Goal: Obtain resource: Download file/media

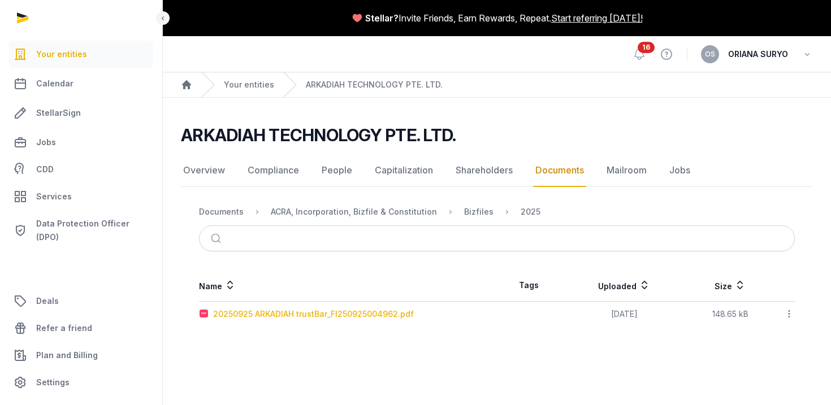
click at [320, 316] on div "20250925 ARKADIAH trustBar_FI250925004962.pdf" at bounding box center [313, 314] width 201 height 11
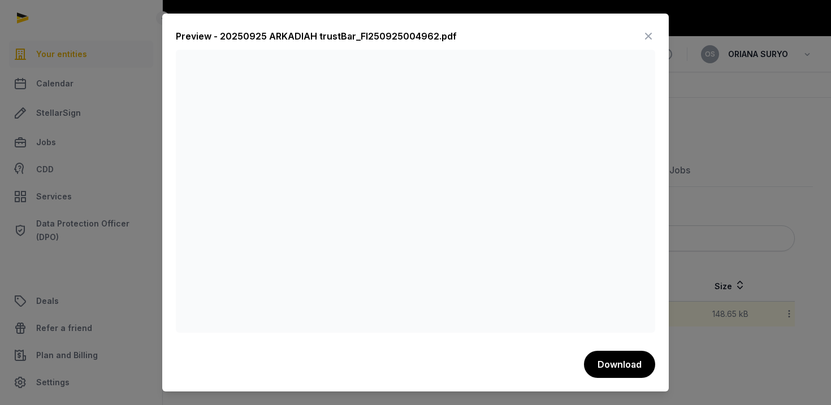
click at [486, 20] on div "Preview - 20250925 ARKADIAH trustBar_FI250925004962.pdf Download" at bounding box center [415, 203] width 506 height 379
click at [651, 32] on icon at bounding box center [649, 36] width 14 height 18
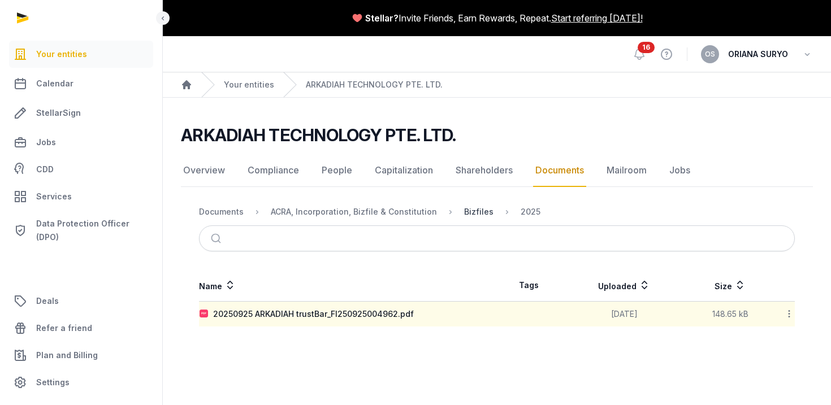
click at [464, 211] on div "Bizfiles" at bounding box center [478, 211] width 29 height 11
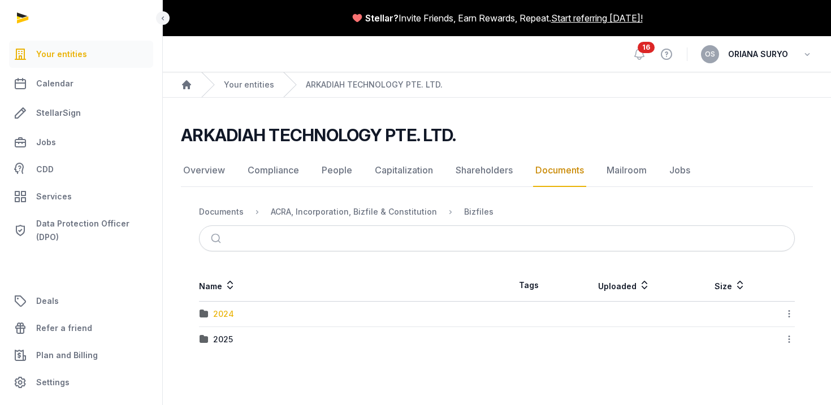
click at [224, 313] on div "2024" at bounding box center [223, 314] width 21 height 11
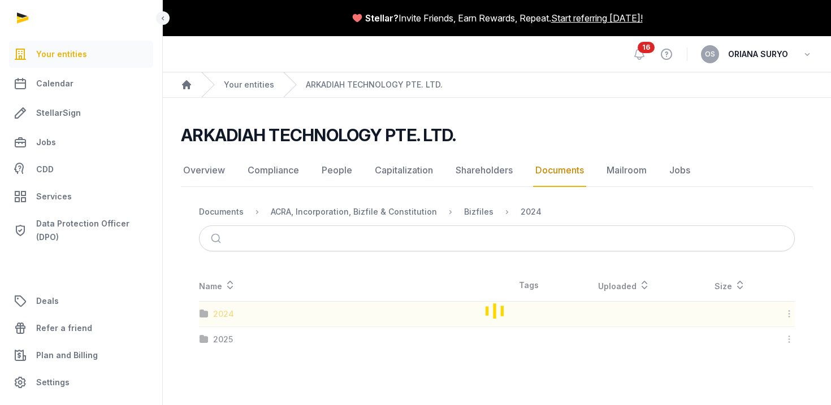
click at [224, 313] on div "Loading" at bounding box center [497, 311] width 632 height 83
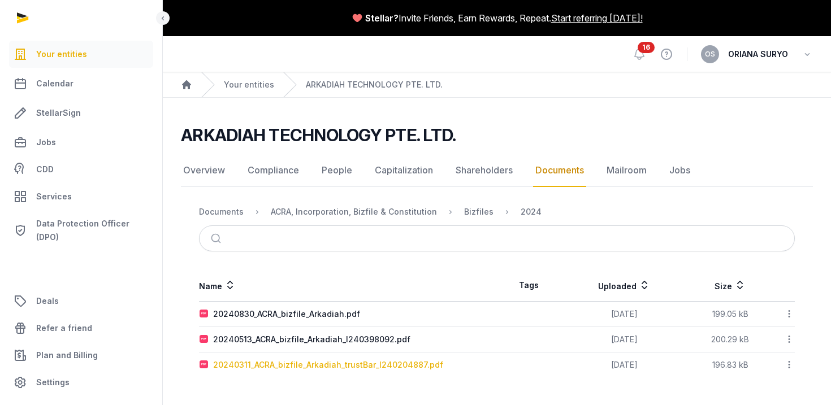
click at [319, 365] on div "20240311_ACRA_bizfile_Arkadiah_trustBar_I240204887.pdf" at bounding box center [328, 364] width 230 height 11
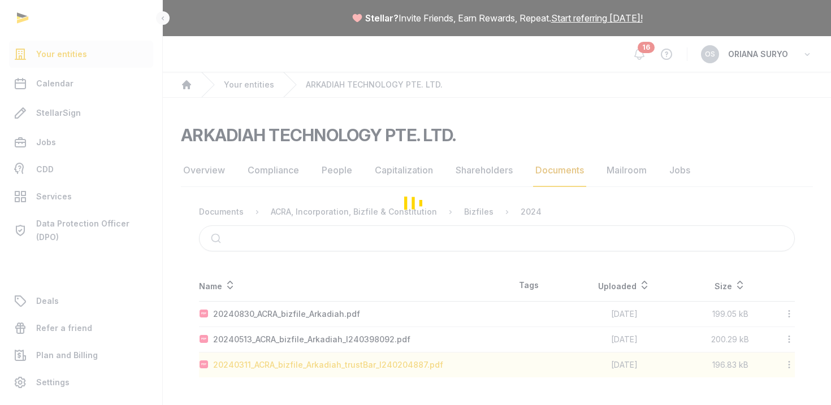
click at [319, 365] on div "Loading" at bounding box center [415, 202] width 831 height 405
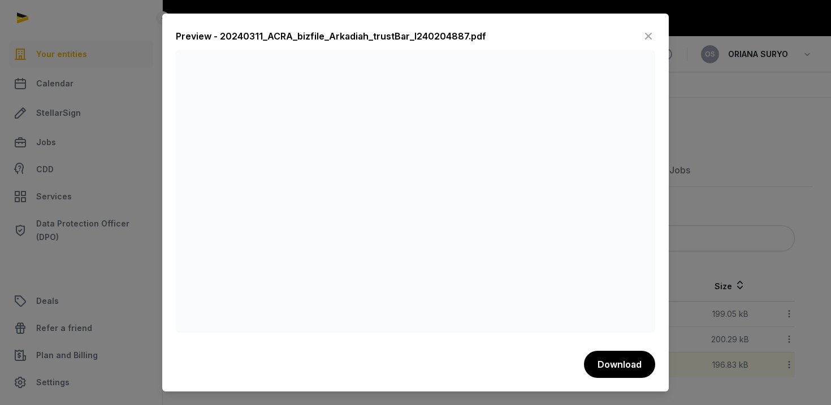
click at [646, 38] on icon at bounding box center [649, 36] width 14 height 18
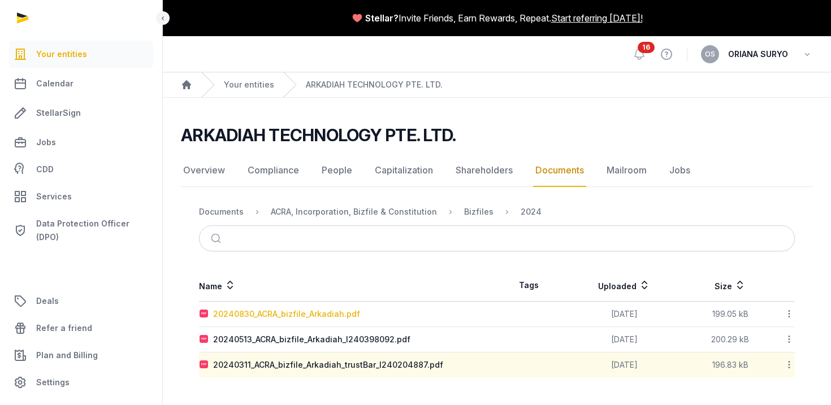
click at [340, 317] on div "20240830_ACRA_bizfile_Arkadiah.pdf" at bounding box center [286, 314] width 147 height 11
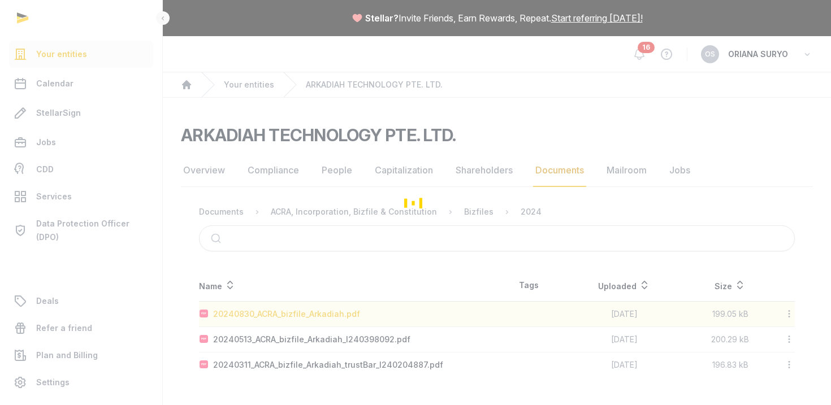
click at [340, 317] on div "Loading" at bounding box center [415, 202] width 831 height 405
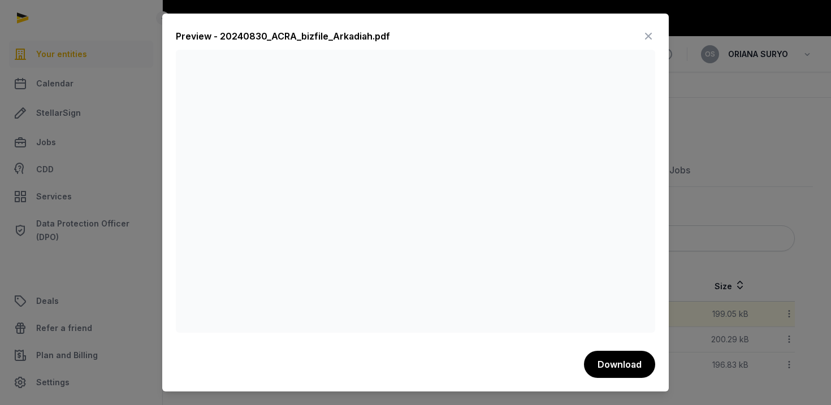
click at [648, 38] on icon at bounding box center [649, 36] width 14 height 18
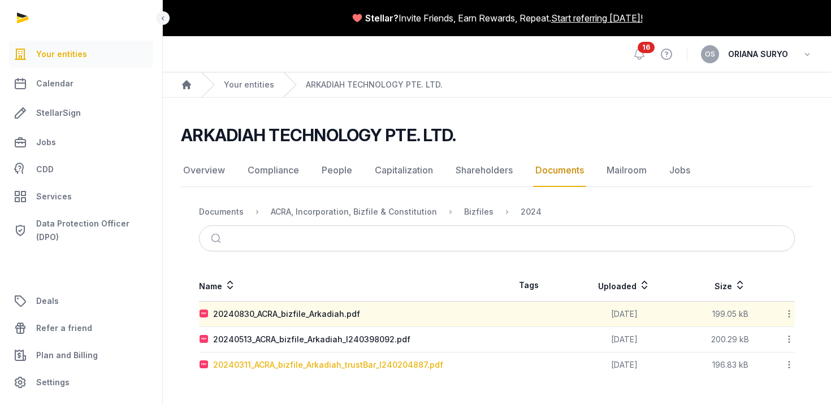
click at [301, 367] on div "20240311_ACRA_bizfile_Arkadiah_trustBar_I240204887.pdf" at bounding box center [328, 364] width 230 height 11
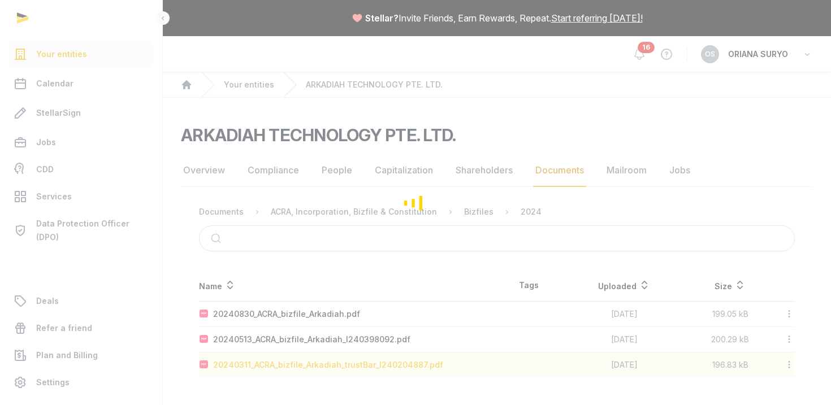
click at [301, 367] on div "Loading" at bounding box center [415, 202] width 831 height 405
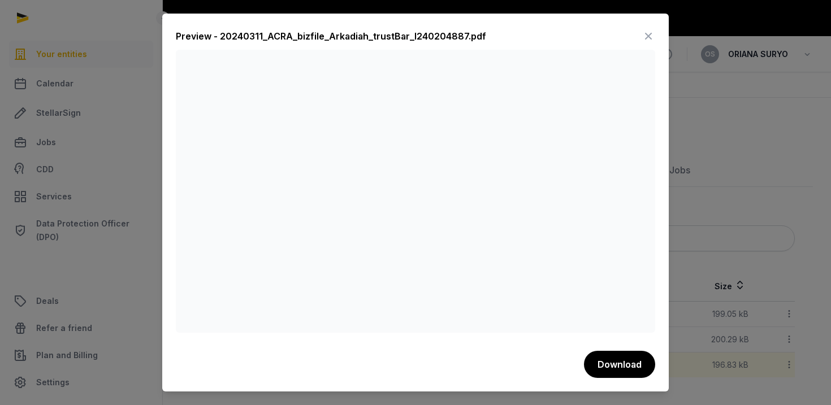
click at [649, 31] on icon at bounding box center [649, 36] width 14 height 18
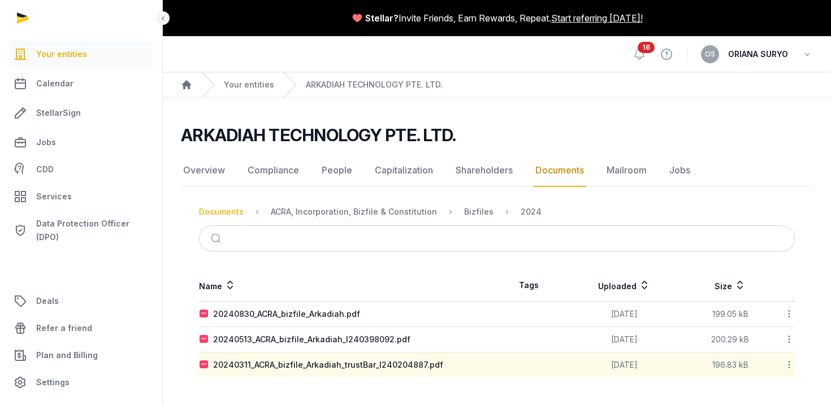
click at [217, 211] on div "Documents" at bounding box center [221, 211] width 45 height 11
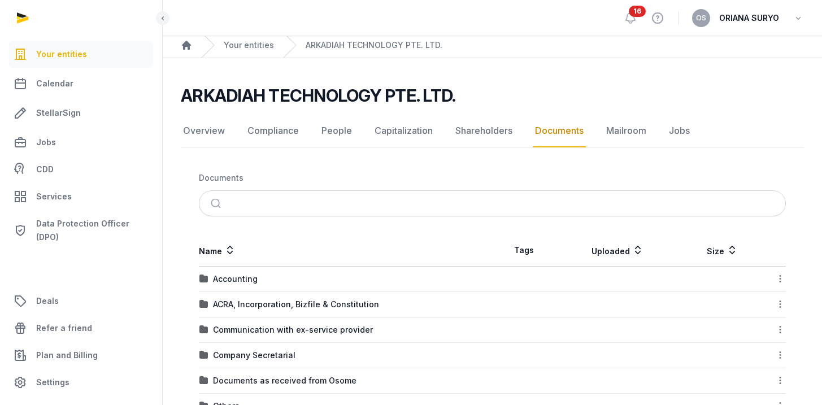
scroll to position [51, 0]
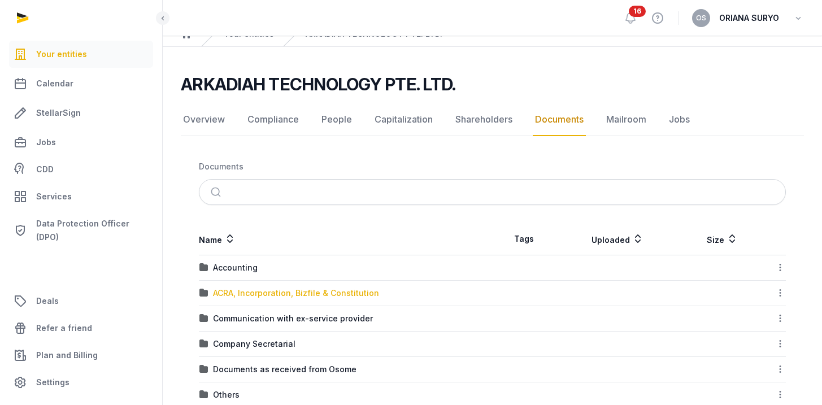
click at [320, 289] on div "ACRA, Incorporation, Bizfile & Constitution" at bounding box center [296, 293] width 166 height 11
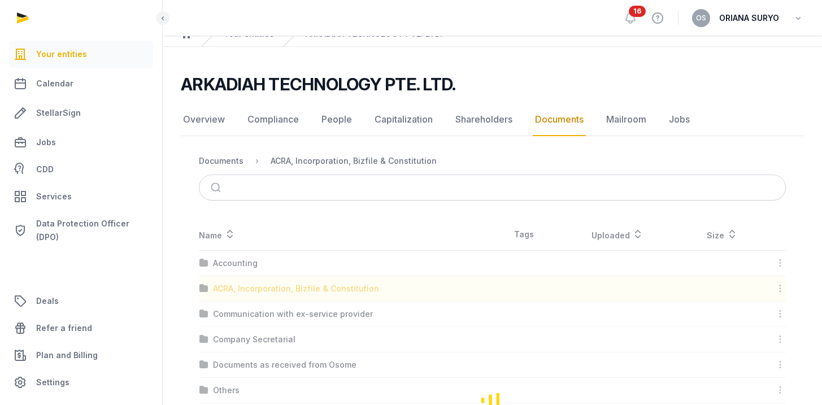
click at [320, 289] on div "Loading" at bounding box center [492, 400] width 623 height 362
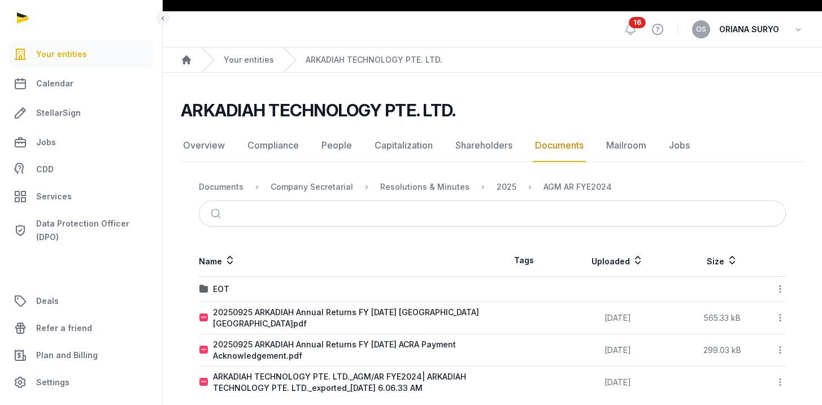
scroll to position [41, 0]
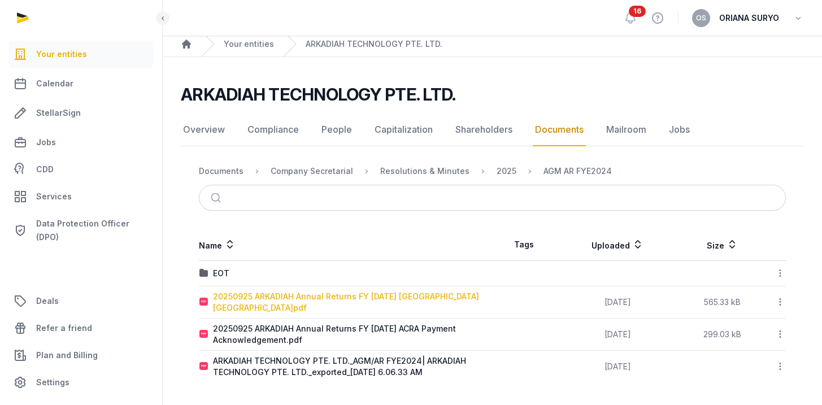
click at [432, 296] on div "20250925 ARKADIAH Annual Returns FY [DATE] [GEOGRAPHIC_DATA] [GEOGRAPHIC_DATA]p…" at bounding box center [352, 302] width 279 height 23
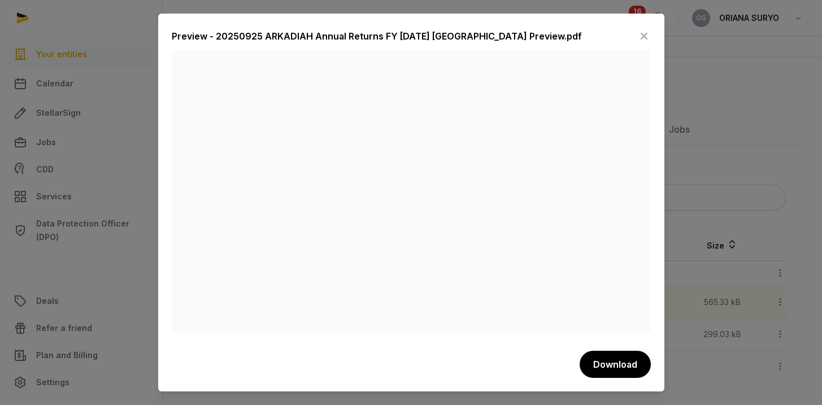
click at [643, 34] on icon at bounding box center [645, 36] width 14 height 18
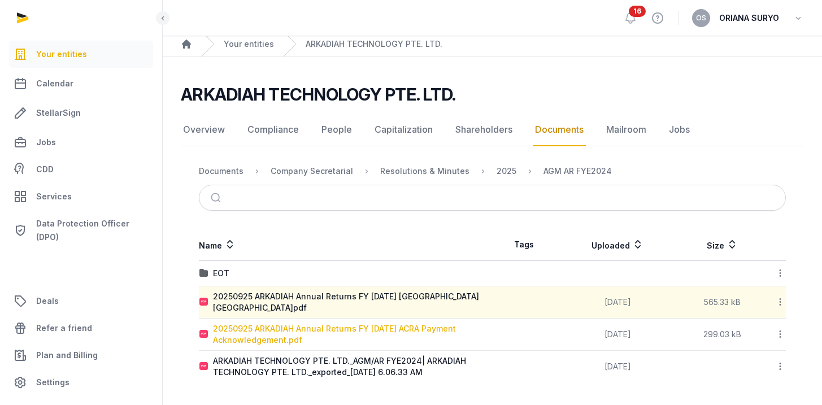
click at [330, 329] on div "20250925 ARKADIAH Annual Returns FY [DATE] ACRA Payment Acknowledgement.pdf" at bounding box center [352, 334] width 279 height 23
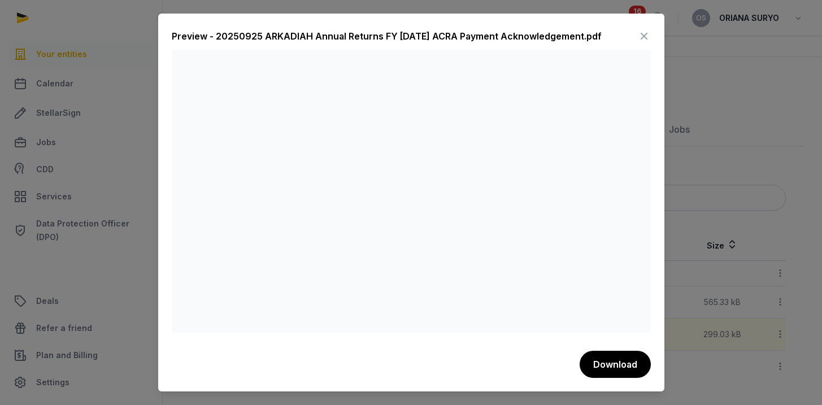
click at [641, 34] on icon at bounding box center [645, 36] width 14 height 18
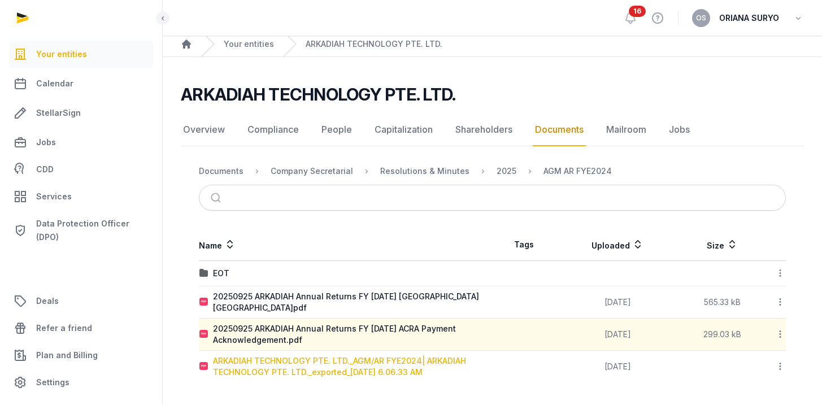
click at [356, 374] on div "ARKADIAH TECHNOLOGY PTE. LTD._AGM/AR FYE2024| ARKADIAH TECHNOLOGY PTE. LTD._exp…" at bounding box center [352, 367] width 279 height 23
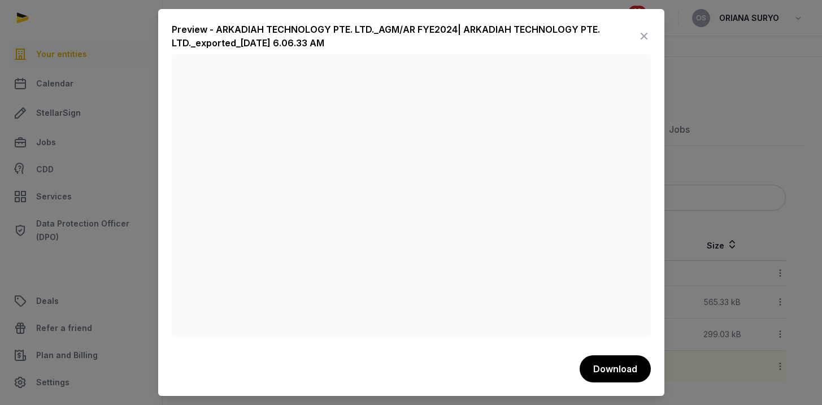
click at [647, 30] on icon at bounding box center [645, 36] width 14 height 18
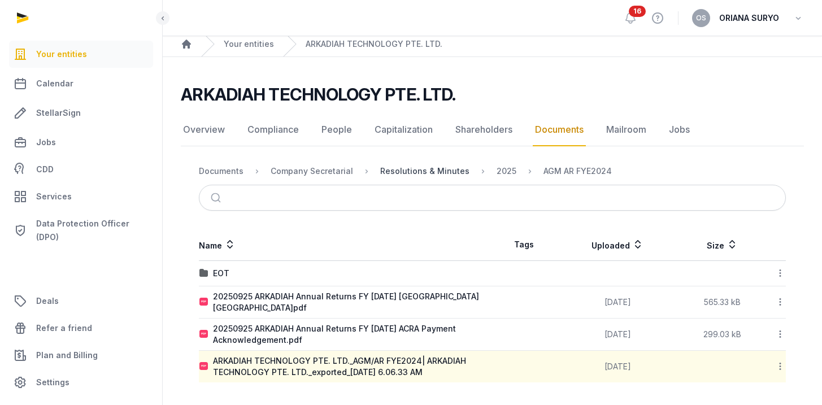
click at [436, 170] on div "Resolutions & Minutes" at bounding box center [424, 171] width 89 height 11
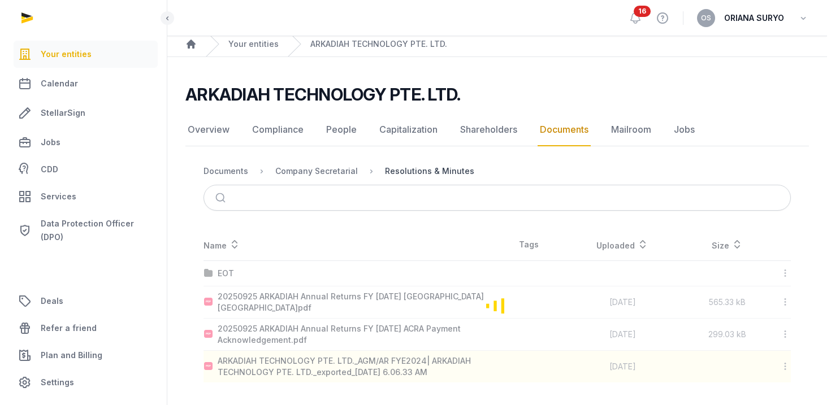
scroll to position [0, 0]
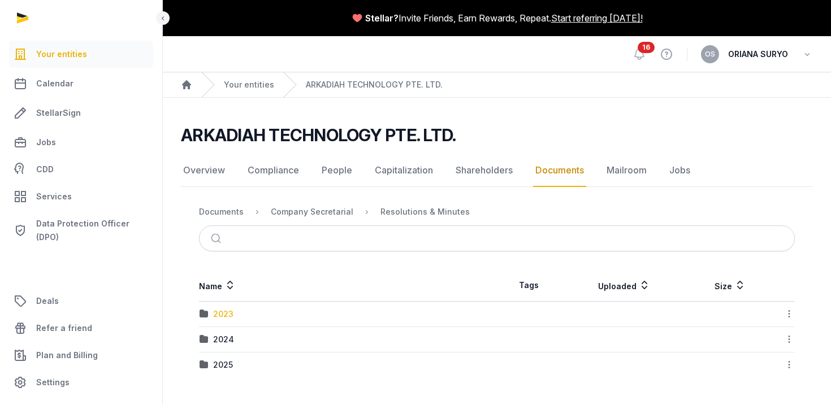
click at [218, 311] on div "2023" at bounding box center [223, 314] width 20 height 11
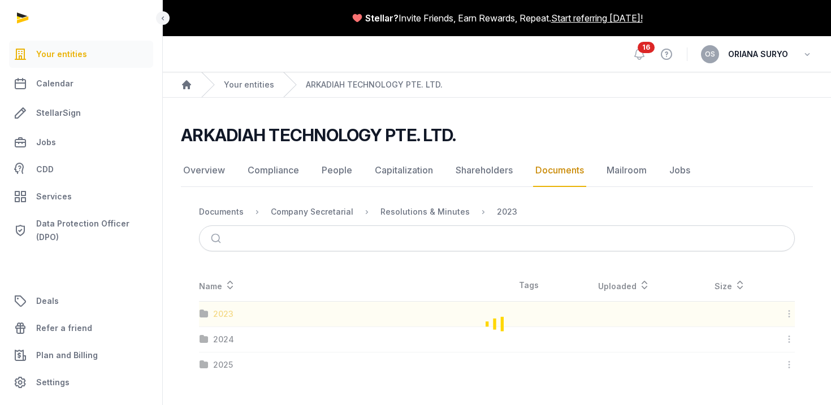
click at [218, 311] on div "Loading" at bounding box center [497, 324] width 632 height 108
click at [214, 314] on div "Loading" at bounding box center [497, 324] width 632 height 108
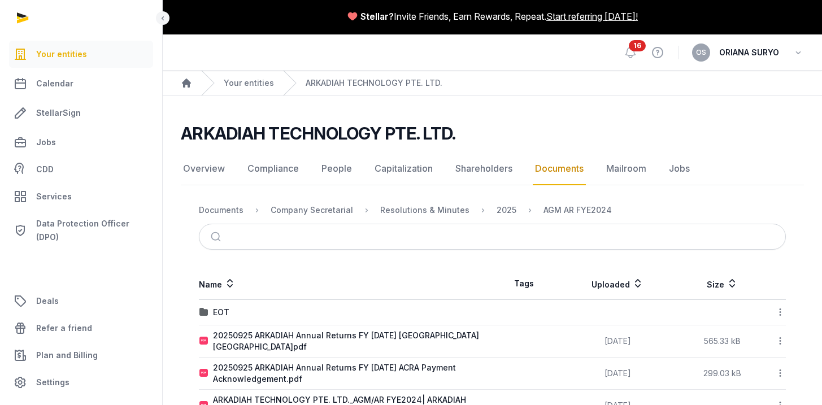
scroll to position [2, 0]
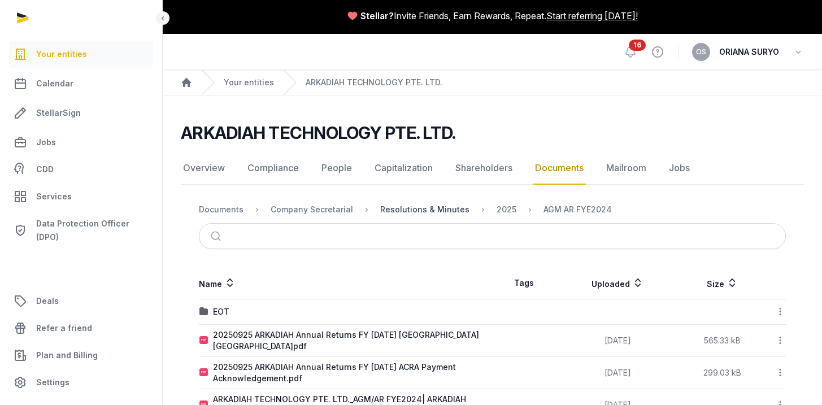
click at [433, 210] on div "Resolutions & Minutes" at bounding box center [424, 209] width 89 height 11
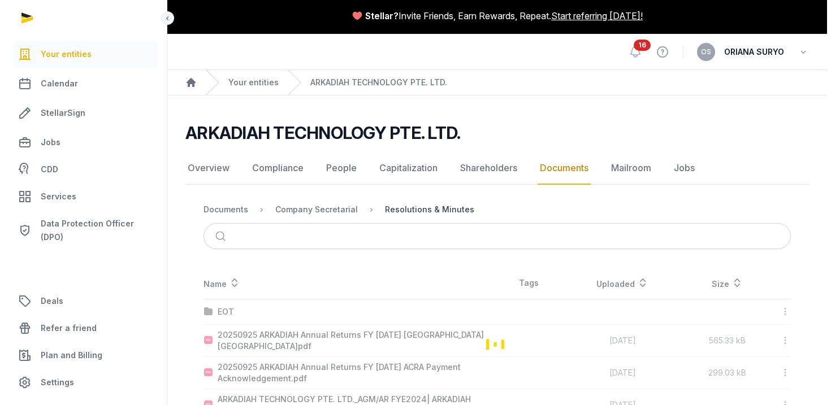
scroll to position [0, 0]
